Goal: Entertainment & Leisure: Consume media (video, audio)

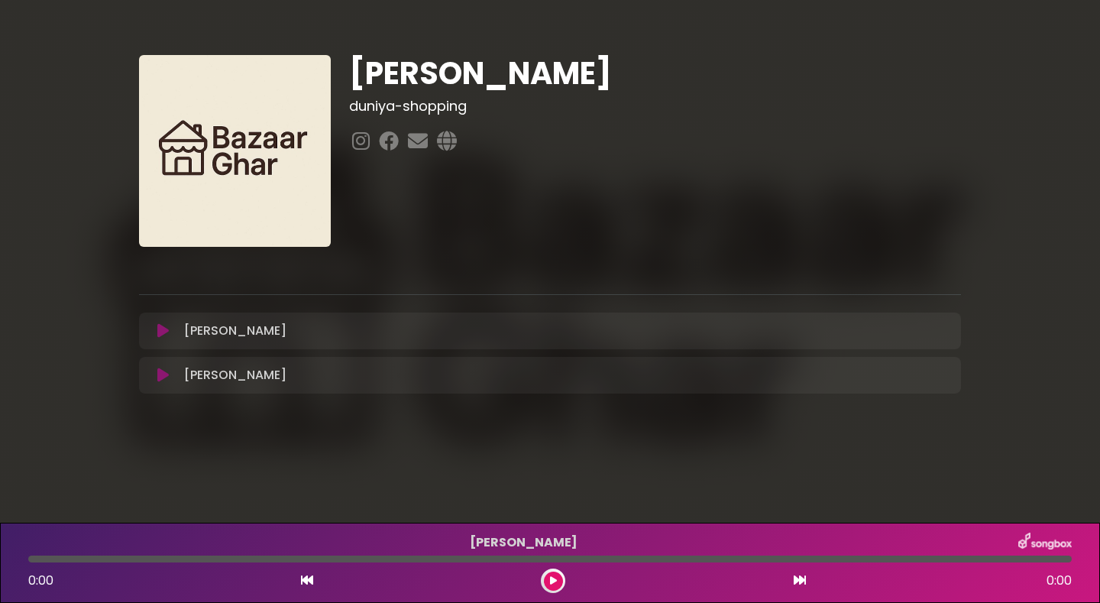
click at [159, 325] on icon at bounding box center [162, 330] width 11 height 15
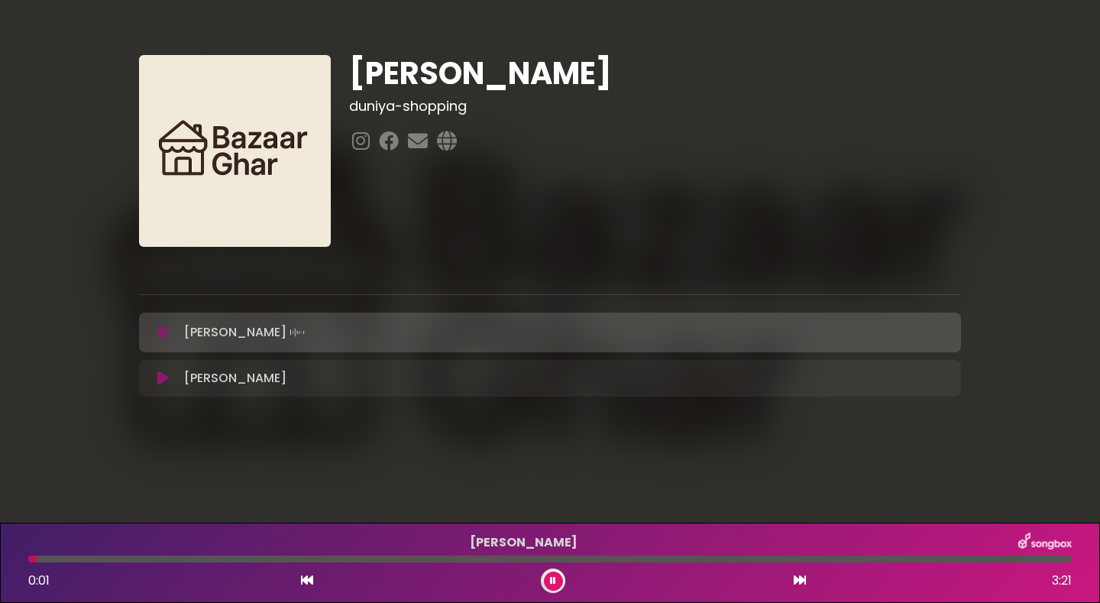
click at [558, 578] on button at bounding box center [553, 580] width 19 height 19
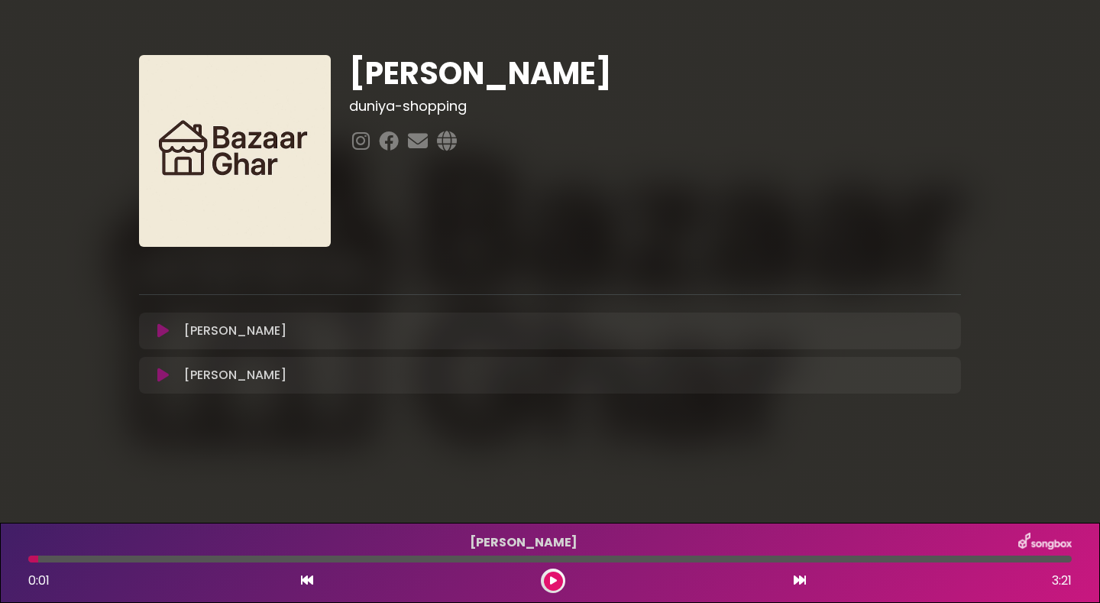
drag, startPoint x: 582, startPoint y: 342, endPoint x: 522, endPoint y: 441, distance: 115.1
click at [522, 441] on div "[PERSON_NAME] duniya-shopping ×" at bounding box center [550, 228] width 1100 height 456
click at [554, 580] on icon at bounding box center [553, 580] width 7 height 9
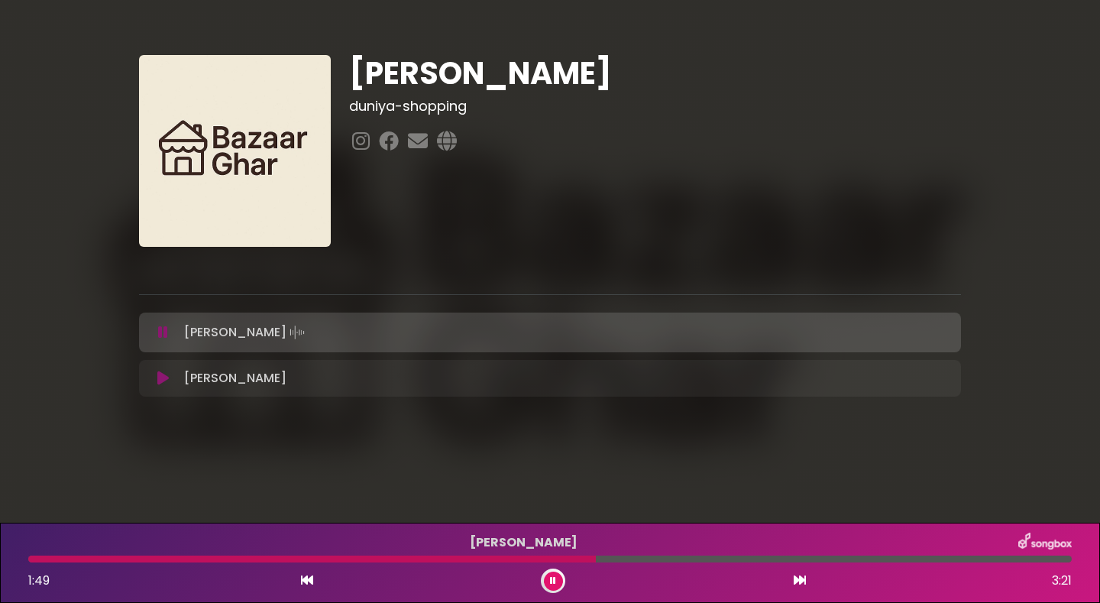
click at [564, 562] on div "[PERSON_NAME] 1:49 3:21" at bounding box center [550, 562] width 1062 height 60
click at [561, 560] on div at bounding box center [314, 558] width 573 height 7
click at [162, 380] on icon at bounding box center [162, 377] width 11 height 15
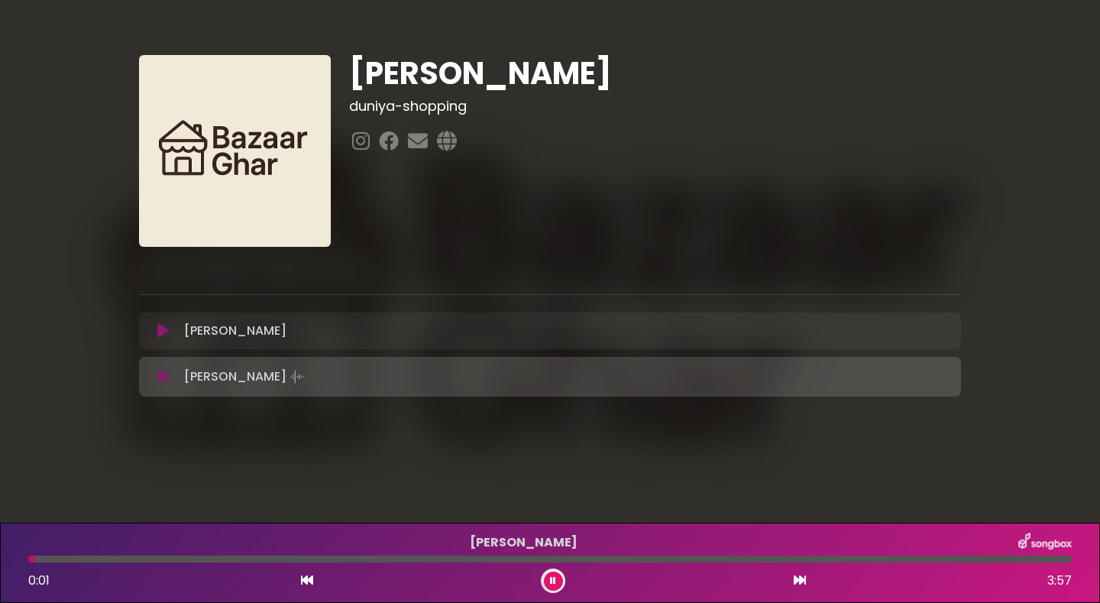
click at [96, 559] on div at bounding box center [549, 558] width 1043 height 7
click at [144, 557] on div at bounding box center [549, 558] width 1043 height 7
click at [551, 577] on icon at bounding box center [553, 580] width 6 height 9
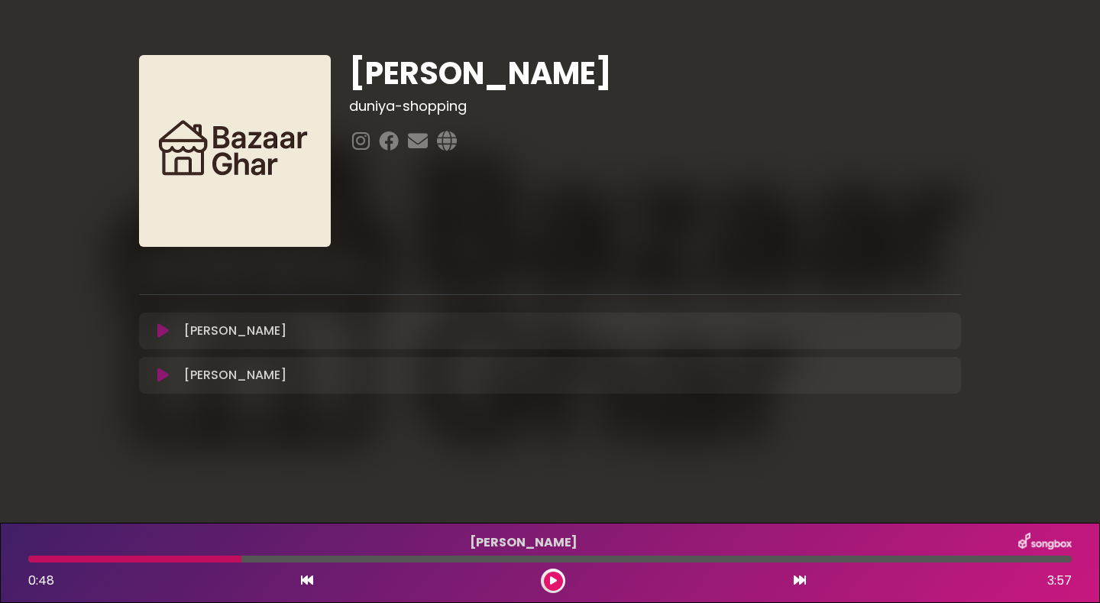
click at [558, 575] on button at bounding box center [553, 580] width 19 height 19
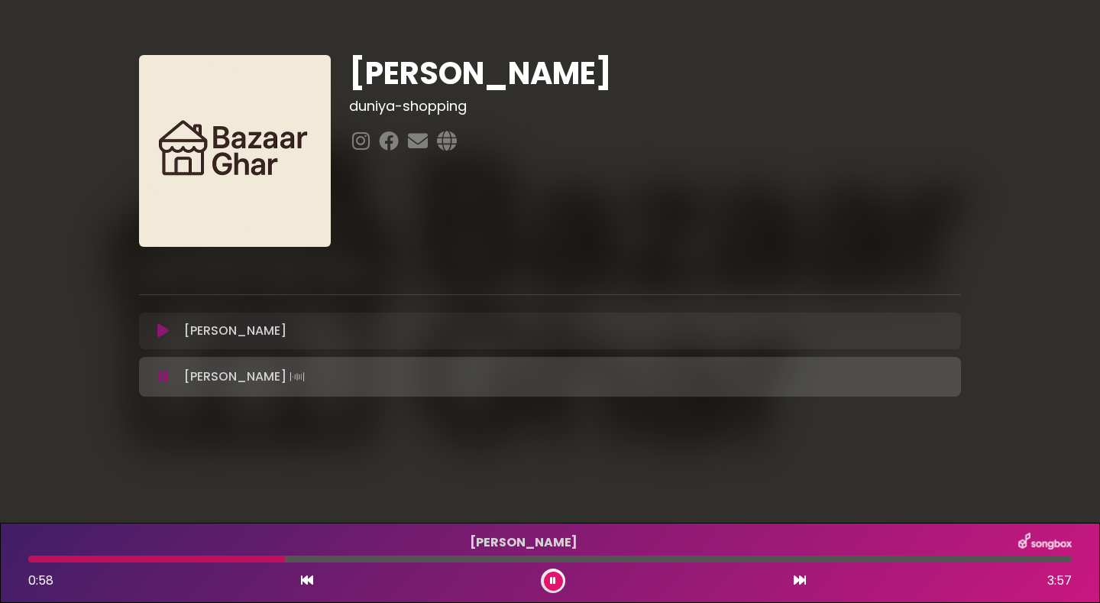
click at [550, 578] on icon at bounding box center [553, 580] width 6 height 9
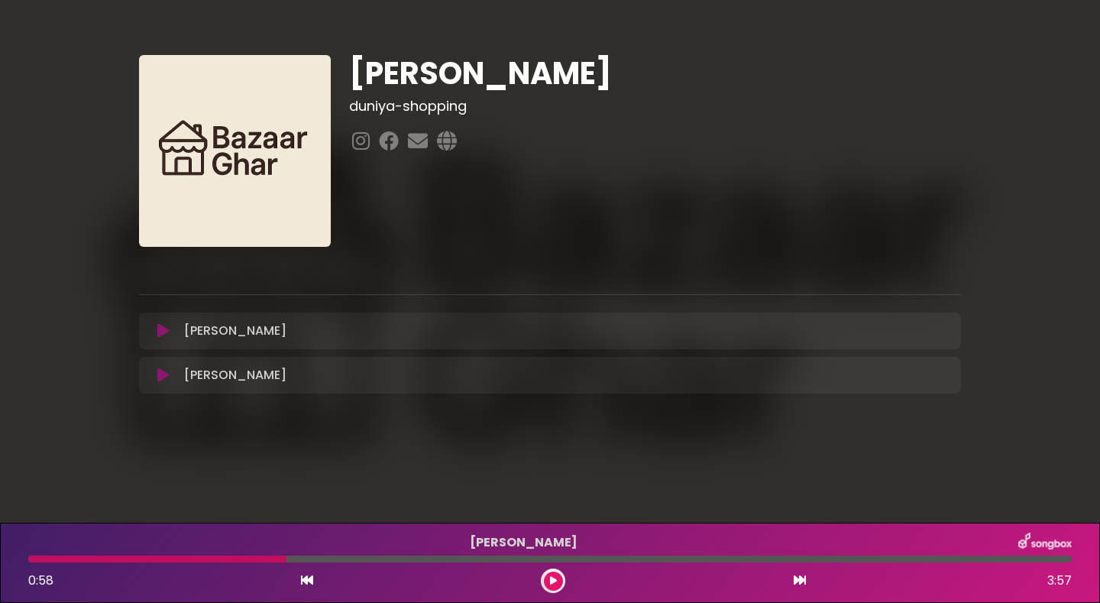
click at [552, 580] on icon at bounding box center [553, 580] width 7 height 9
